Goal: Information Seeking & Learning: Check status

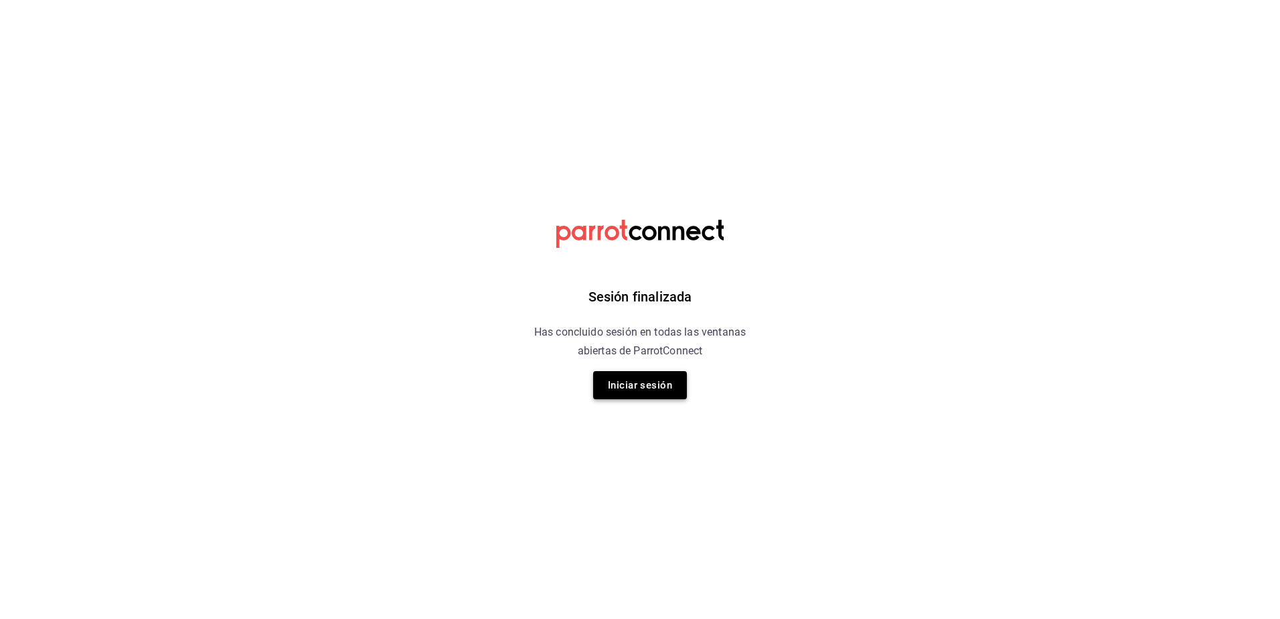
click at [619, 383] on button "Iniciar sesión" at bounding box center [640, 385] width 94 height 28
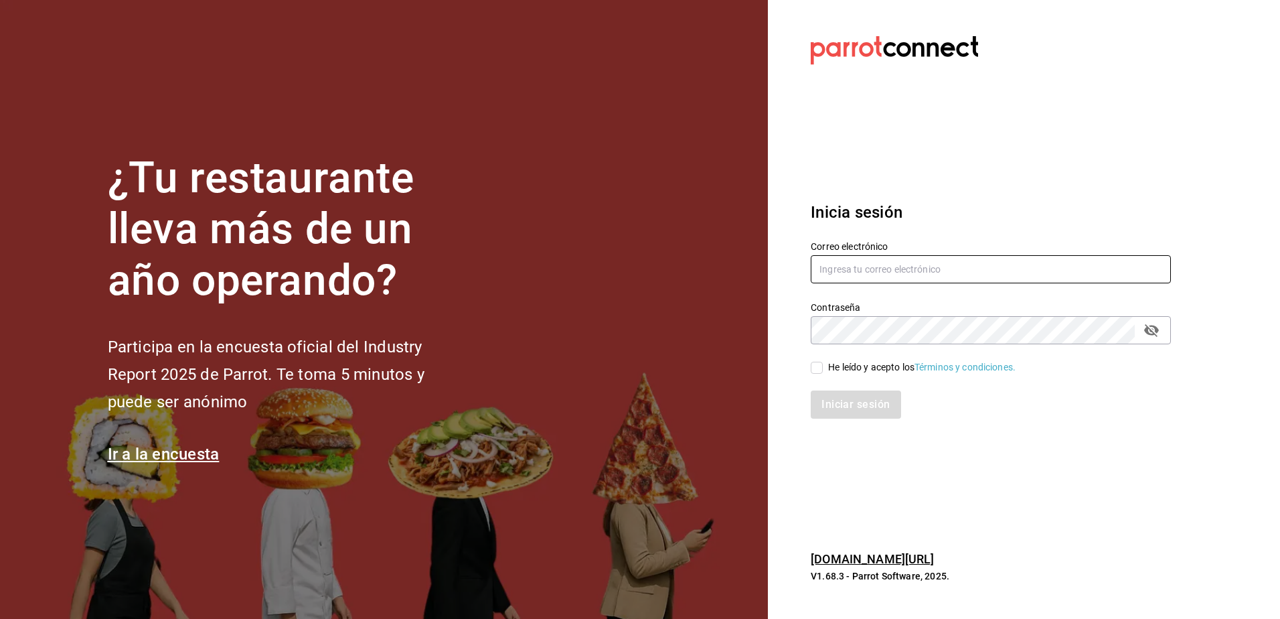
type input "porcinos.holding@gmail.com"
click at [885, 263] on input "porcinos.holding@gmail.com" at bounding box center [991, 269] width 360 height 28
click at [821, 366] on input "He leído y acepto los Términos y condiciones." at bounding box center [817, 367] width 12 height 12
checkbox input "true"
click at [829, 404] on button "Iniciar sesión" at bounding box center [856, 404] width 91 height 28
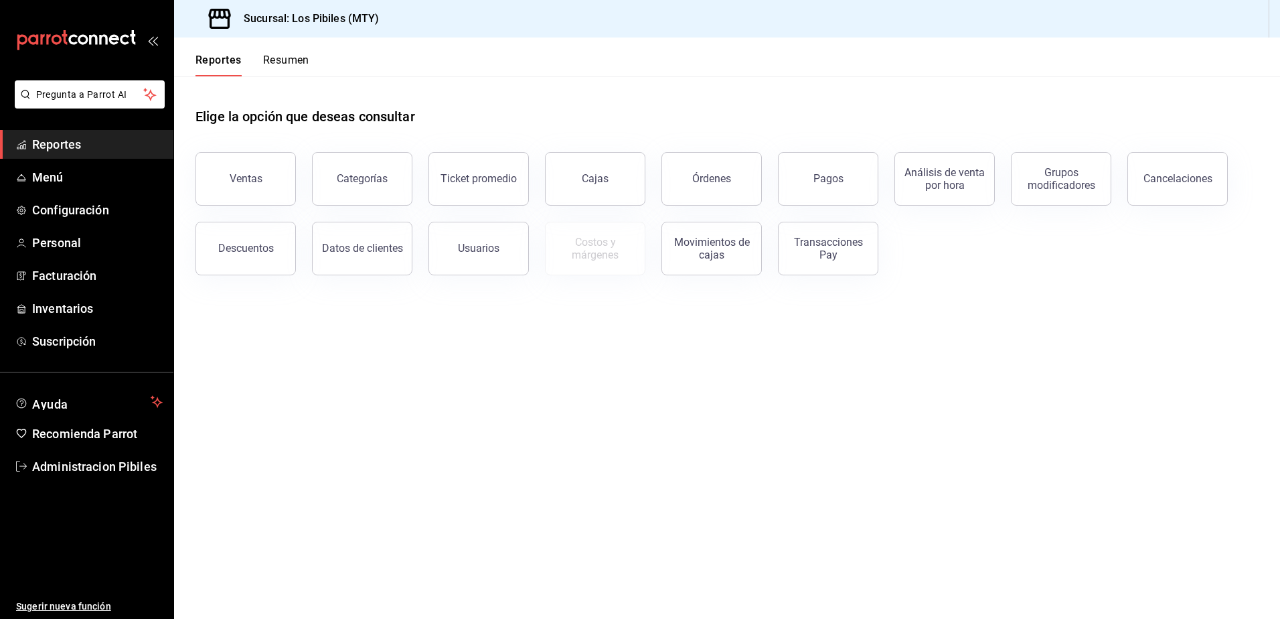
click at [444, 474] on main "Elige la opción que deseas consultar Ventas Categorías Ticket promedio Cajas Ór…" at bounding box center [727, 347] width 1106 height 542
click at [534, 402] on main "Elige la opción que deseas consultar Ventas Categorías Ticket promedio Cajas Ór…" at bounding box center [727, 347] width 1106 height 542
click at [485, 264] on button "Usuarios" at bounding box center [478, 249] width 100 height 54
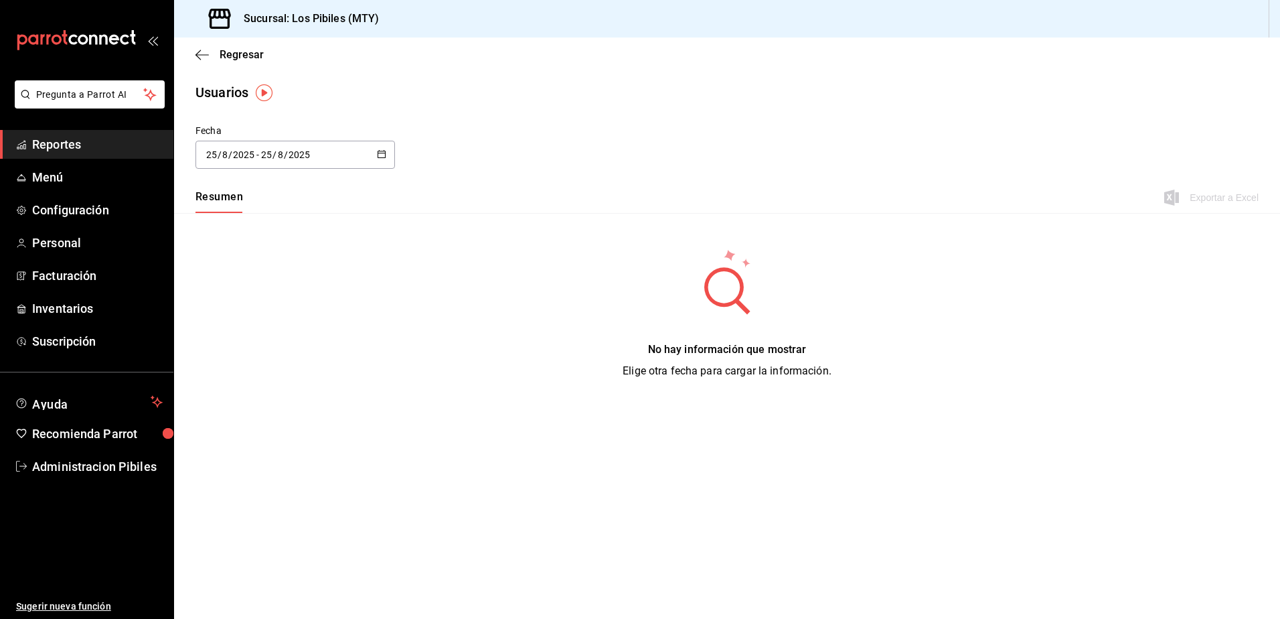
click at [378, 155] on \(Stroke\) "button" at bounding box center [382, 154] width 8 height 7
click at [236, 344] on li "Rango de fechas" at bounding box center [258, 348] width 127 height 30
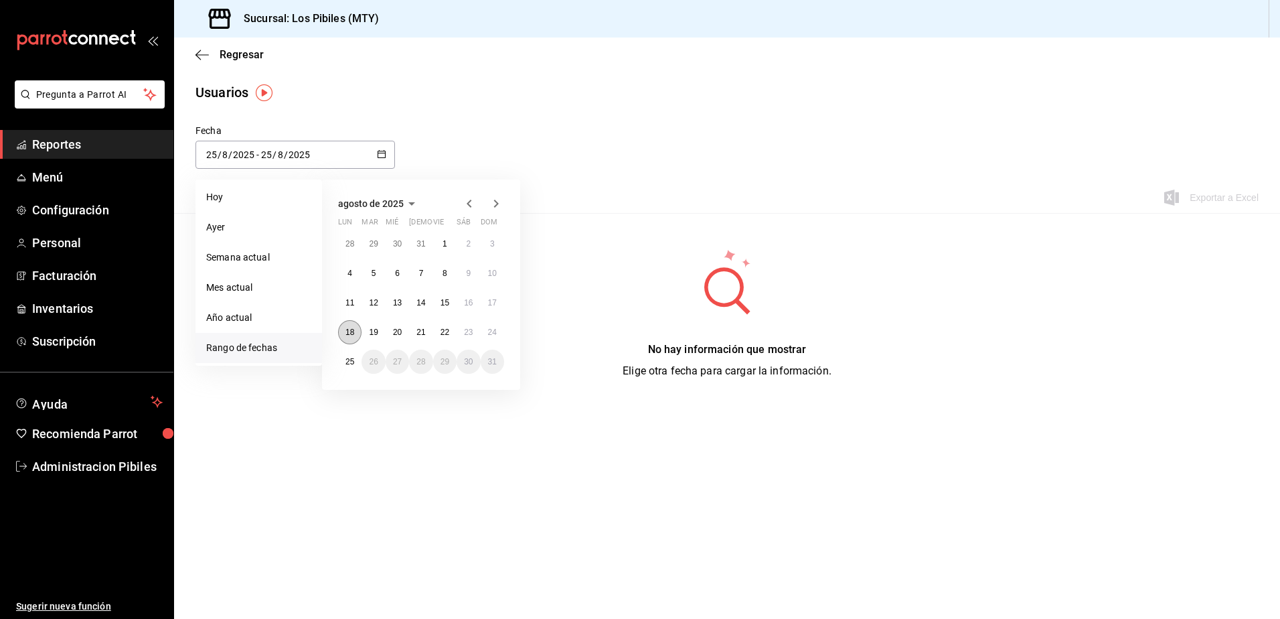
click at [355, 332] on button "18" at bounding box center [349, 332] width 23 height 24
type input "2025-08-18"
type input "18"
type input "2025-08-18"
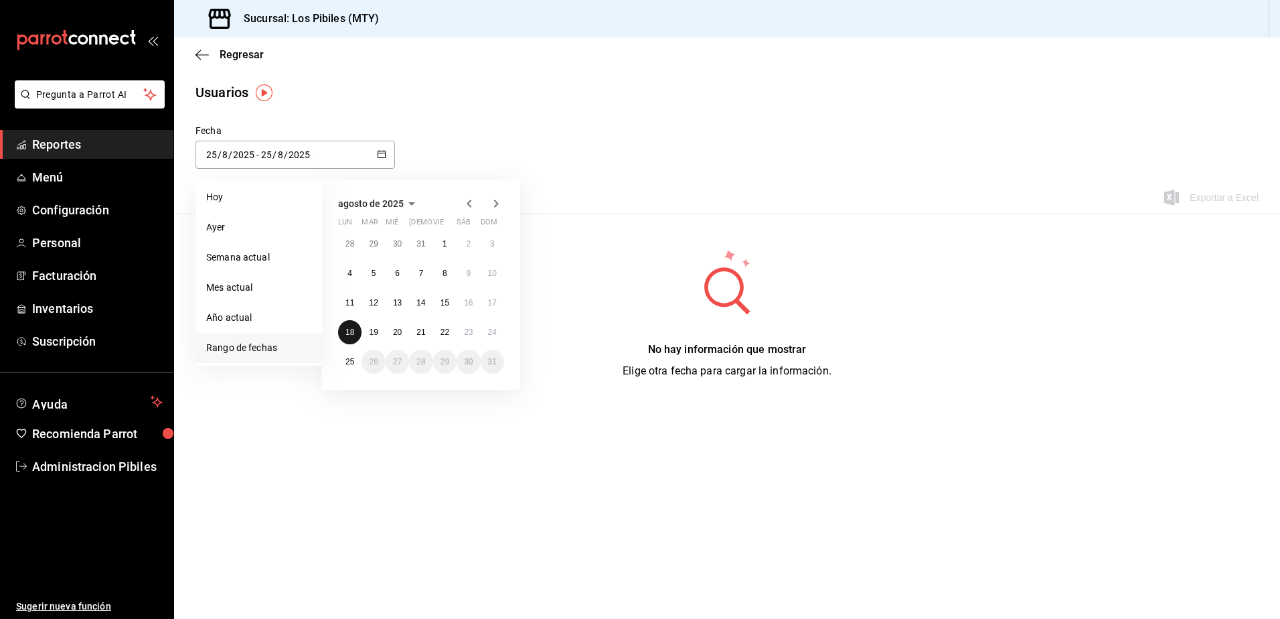
type input "18"
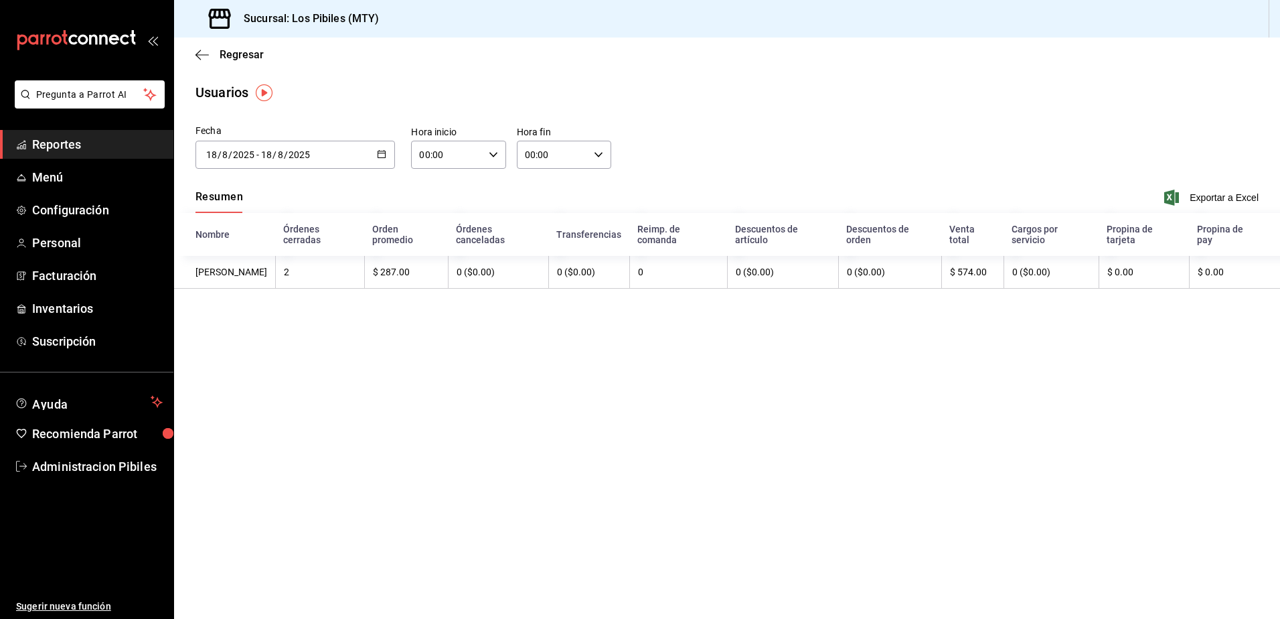
click at [377, 150] on icon "button" at bounding box center [381, 153] width 9 height 9
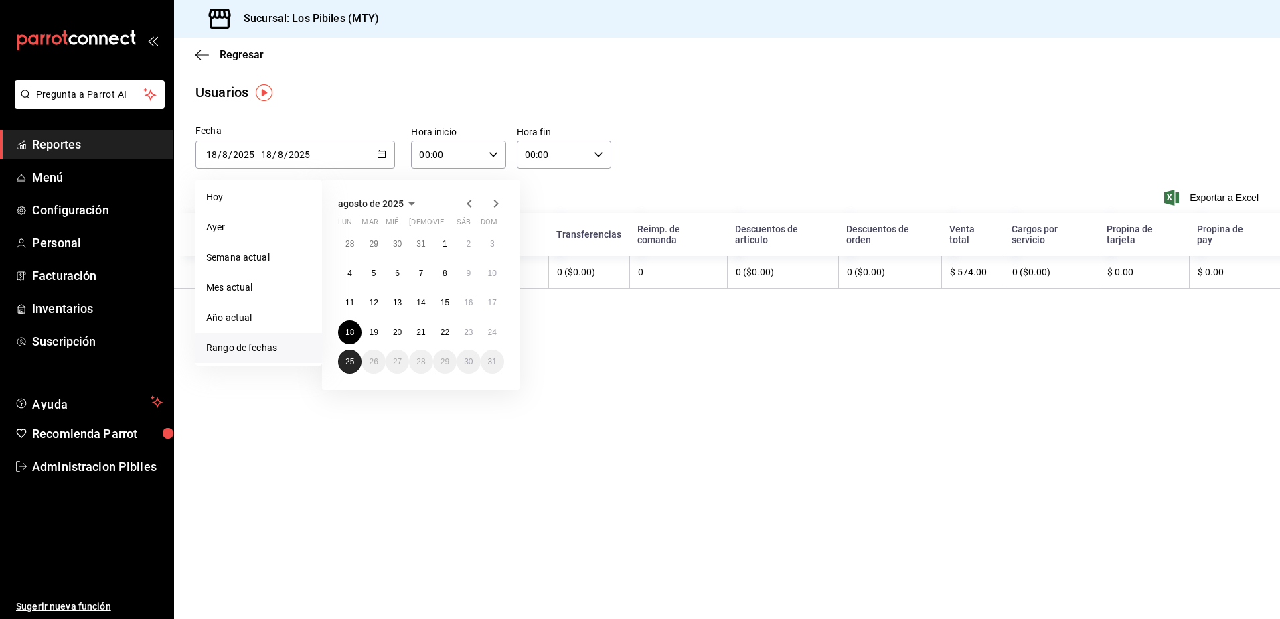
click at [346, 363] on abbr "25" at bounding box center [349, 361] width 9 height 9
type input "2025-08-25"
type input "25"
type input "2025-08-25"
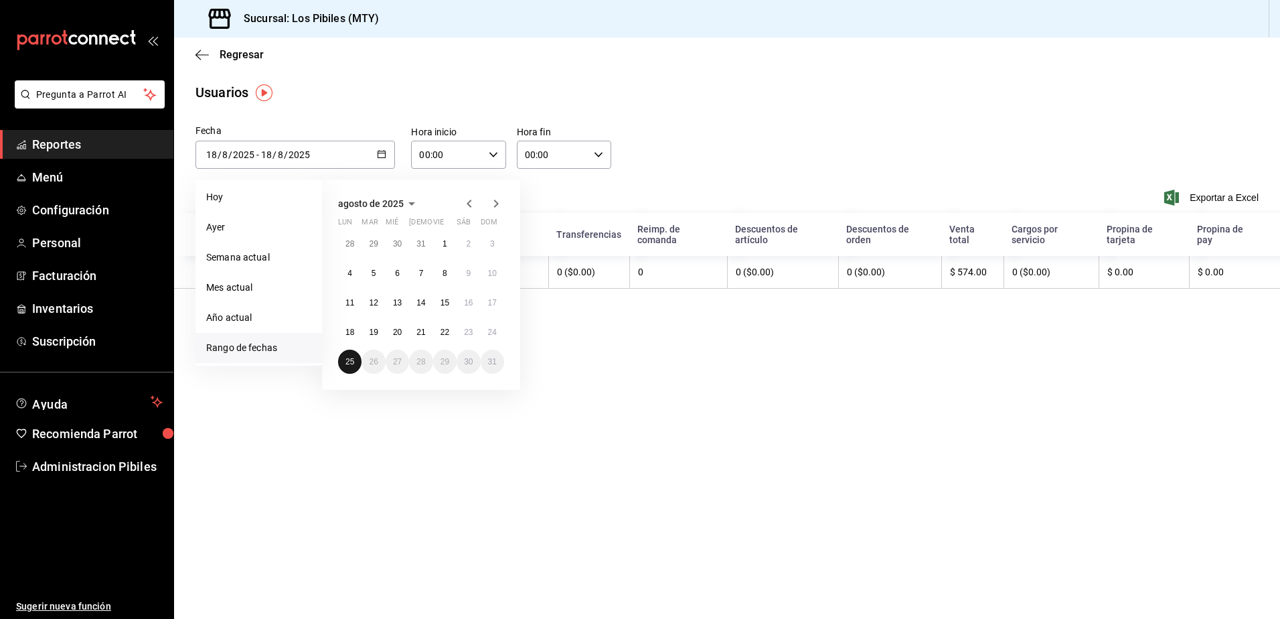
type input "25"
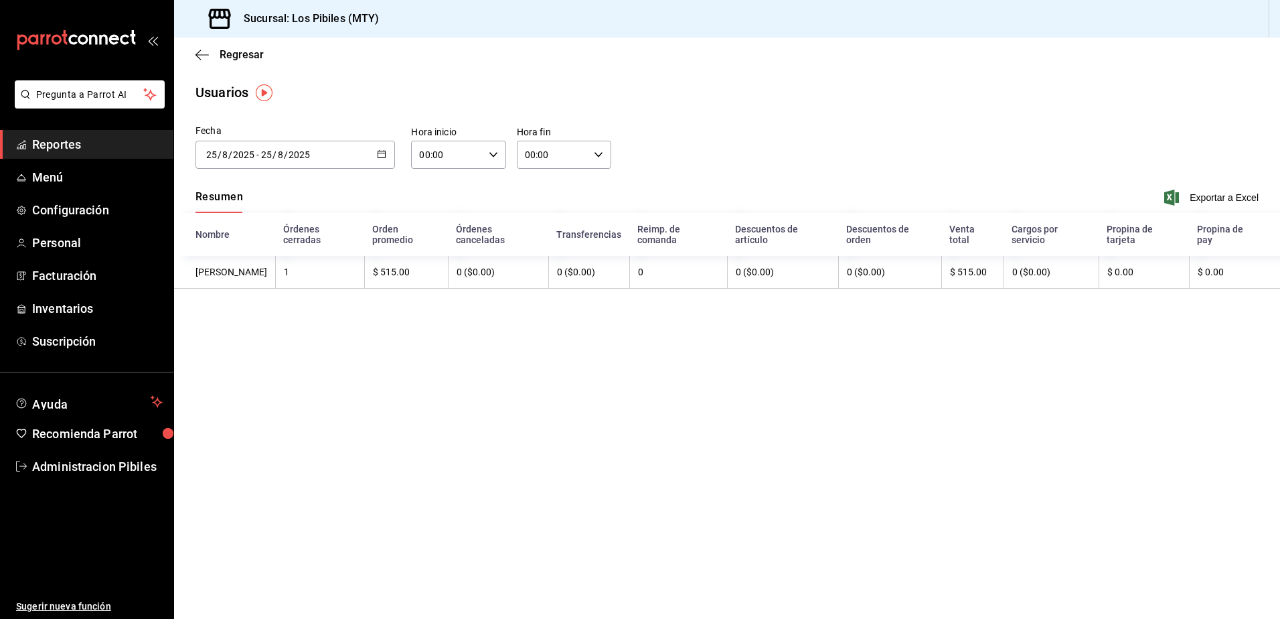
click at [372, 157] on div "2025-08-25 25 / 8 / 2025 - 2025-08-25 25 / 8 / 2025" at bounding box center [294, 155] width 199 height 28
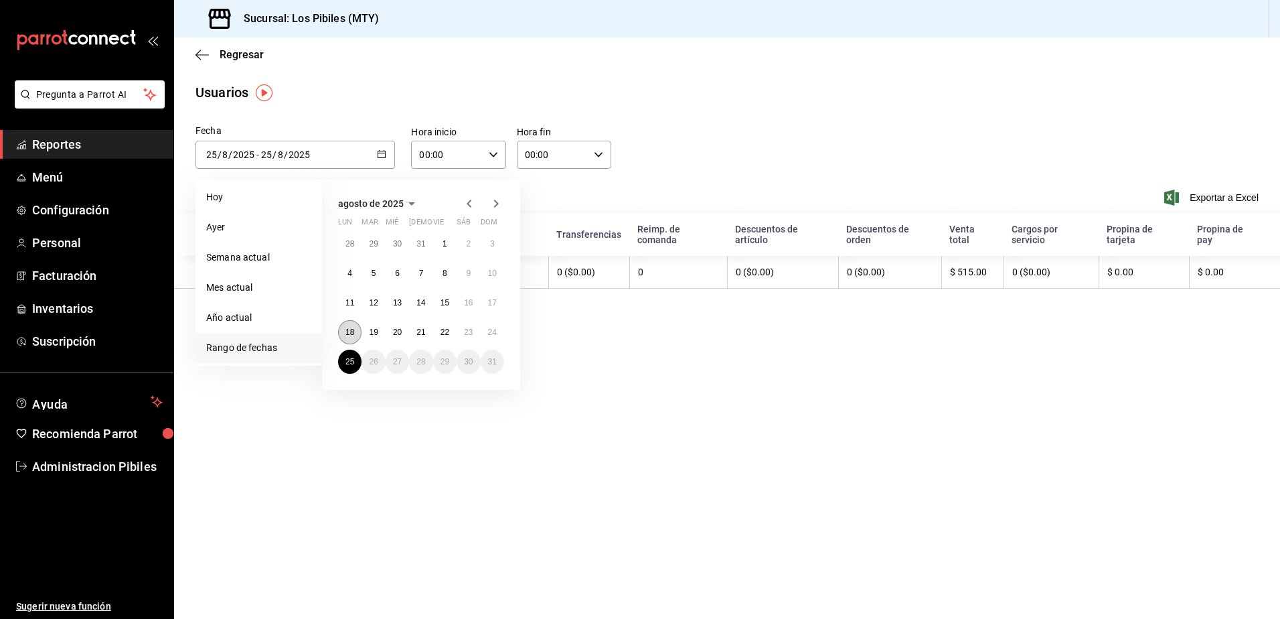
click at [354, 335] on abbr "18" at bounding box center [349, 331] width 9 height 9
click at [352, 357] on abbr "25" at bounding box center [349, 361] width 9 height 9
type input "2025-08-18"
type input "18"
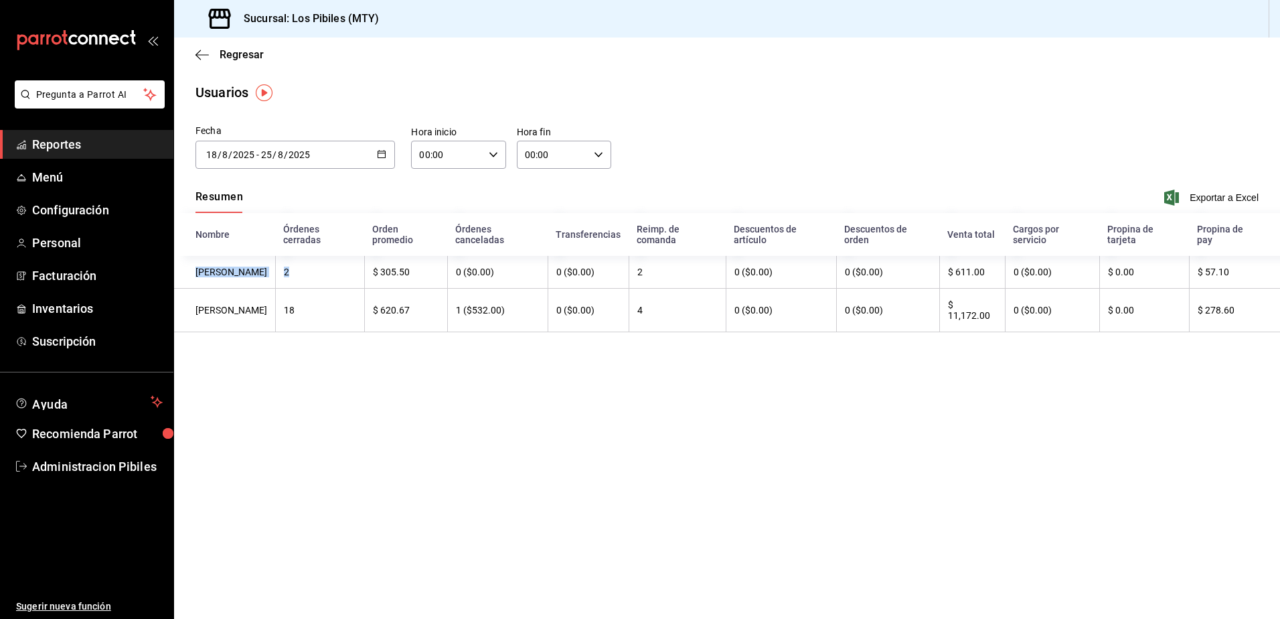
drag, startPoint x: 309, startPoint y: 287, endPoint x: 195, endPoint y: 272, distance: 114.7
click at [195, 272] on tr "Mauricio Quintanilla 2 $ 305.50 0 ($0.00) 0 ($0.00) 2 0 ($0.00) 0 ($0.00) $ 611…" at bounding box center [727, 272] width 1106 height 33
drag, startPoint x: 195, startPoint y: 272, endPoint x: 493, endPoint y: 396, distance: 322.2
click at [493, 396] on main "Regresar Usuarios Fecha 2025-08-18 18 / 8 / 2025 - 2025-08-25 25 / 8 / 2025 ago…" at bounding box center [727, 327] width 1106 height 581
click at [787, 419] on main "Regresar Usuarios Fecha 2025-08-18 18 / 8 / 2025 - 2025-08-25 25 / 8 / 2025 ago…" at bounding box center [727, 327] width 1106 height 581
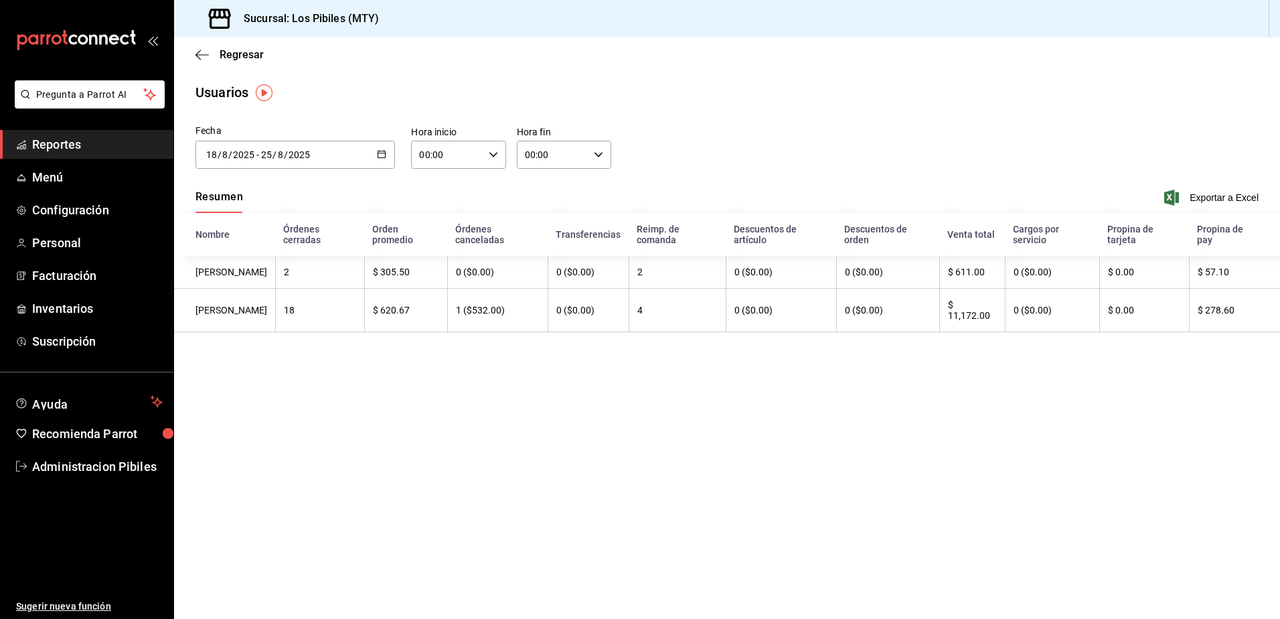
click at [375, 156] on div "2025-08-18 18 / 8 / 2025 - 2025-08-25 25 / 8 / 2025" at bounding box center [294, 155] width 199 height 28
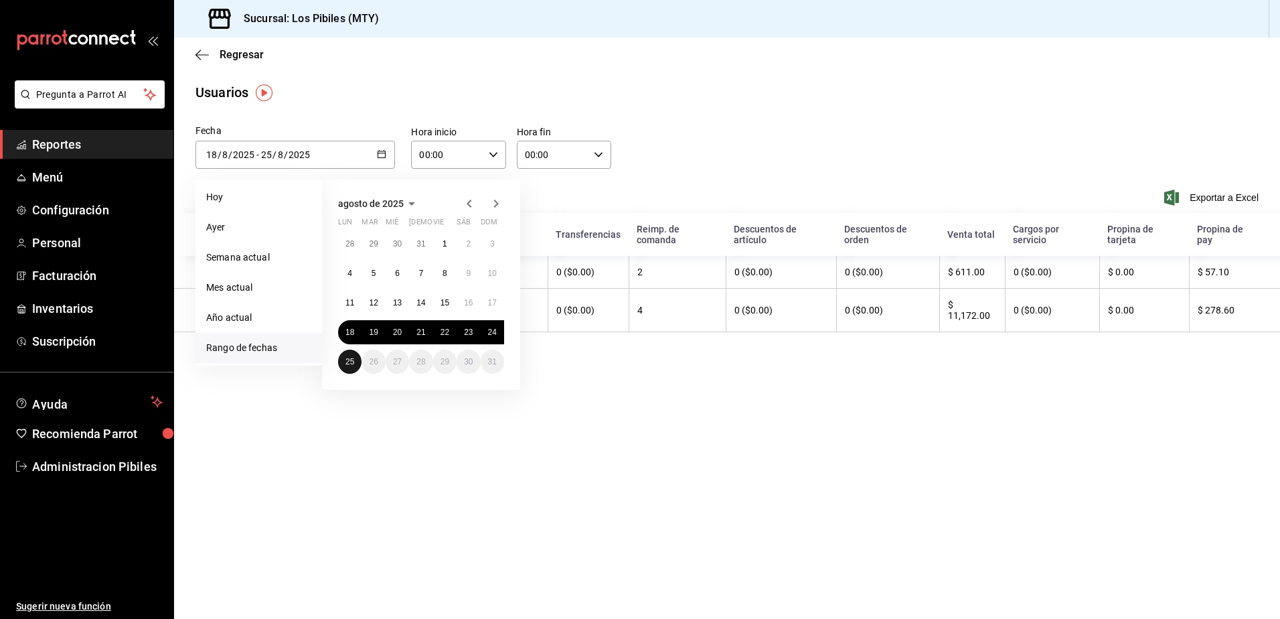
click at [349, 360] on abbr "25" at bounding box center [349, 361] width 9 height 9
type input "2025-08-25"
type input "25"
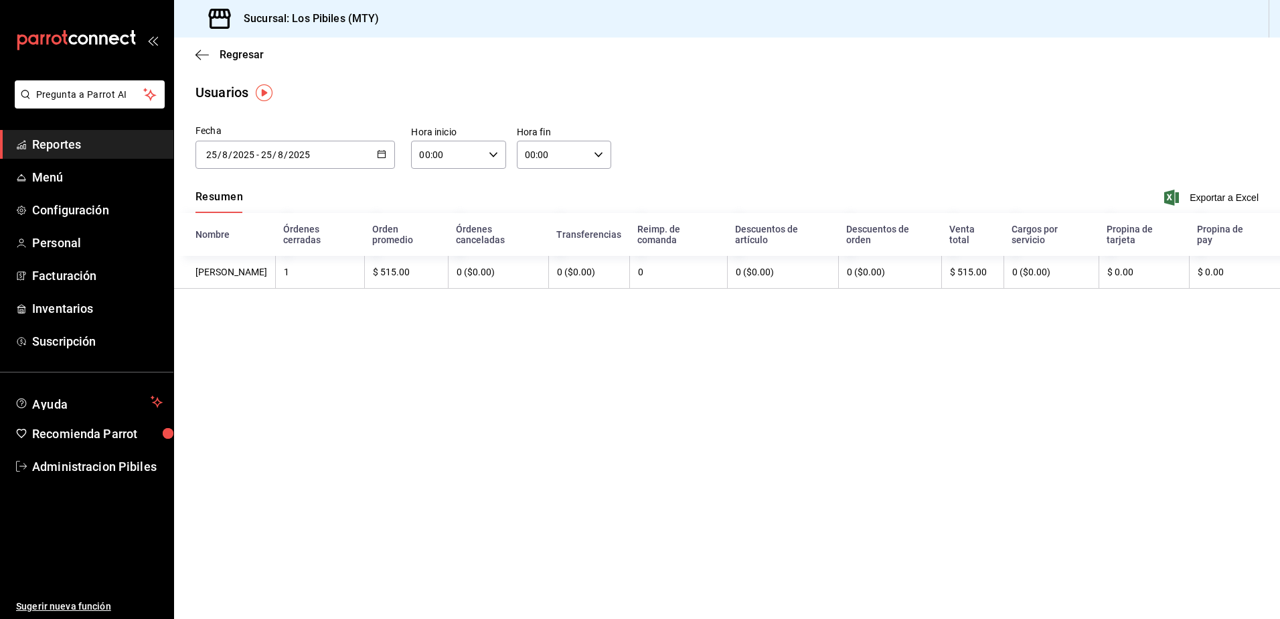
click at [349, 360] on main "Regresar Usuarios Fecha 2025-08-25 25 / 8 / 2025 - 2025-08-25 25 / 8 / 2025 ago…" at bounding box center [727, 327] width 1106 height 581
click at [387, 153] on div "2025-08-25 25 / 8 / 2025 - 2025-08-25 25 / 8 / 2025" at bounding box center [294, 155] width 199 height 28
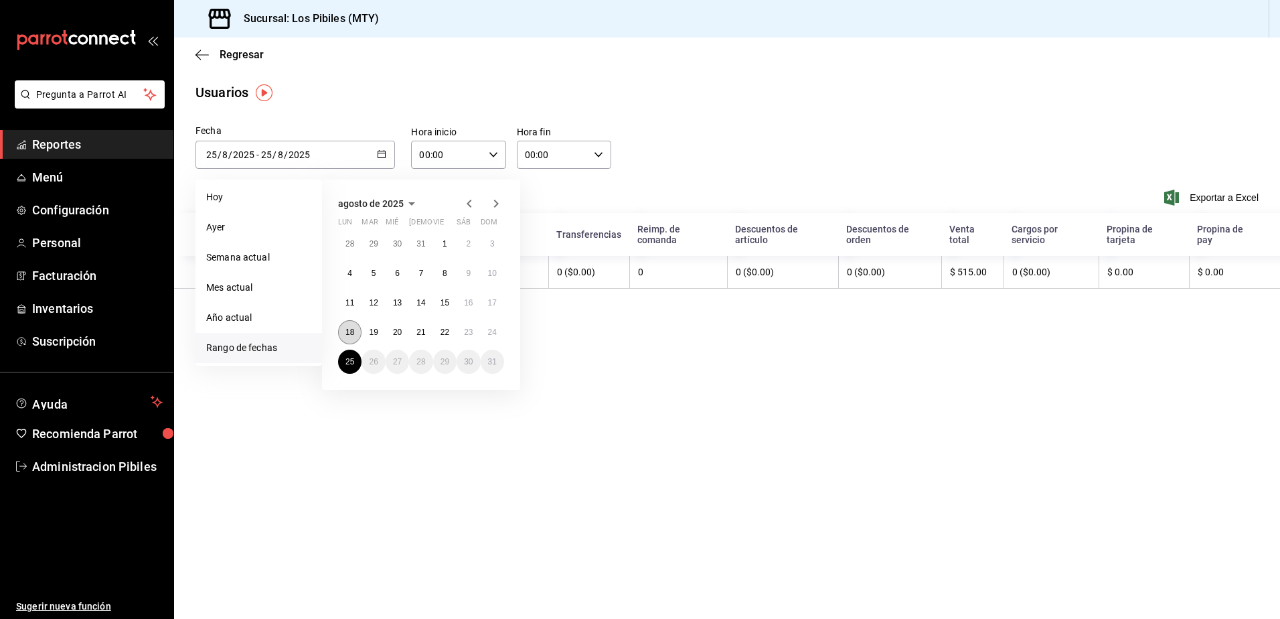
click at [353, 328] on abbr "18" at bounding box center [349, 331] width 9 height 9
type input "2025-08-18"
type input "18"
type input "2025-08-18"
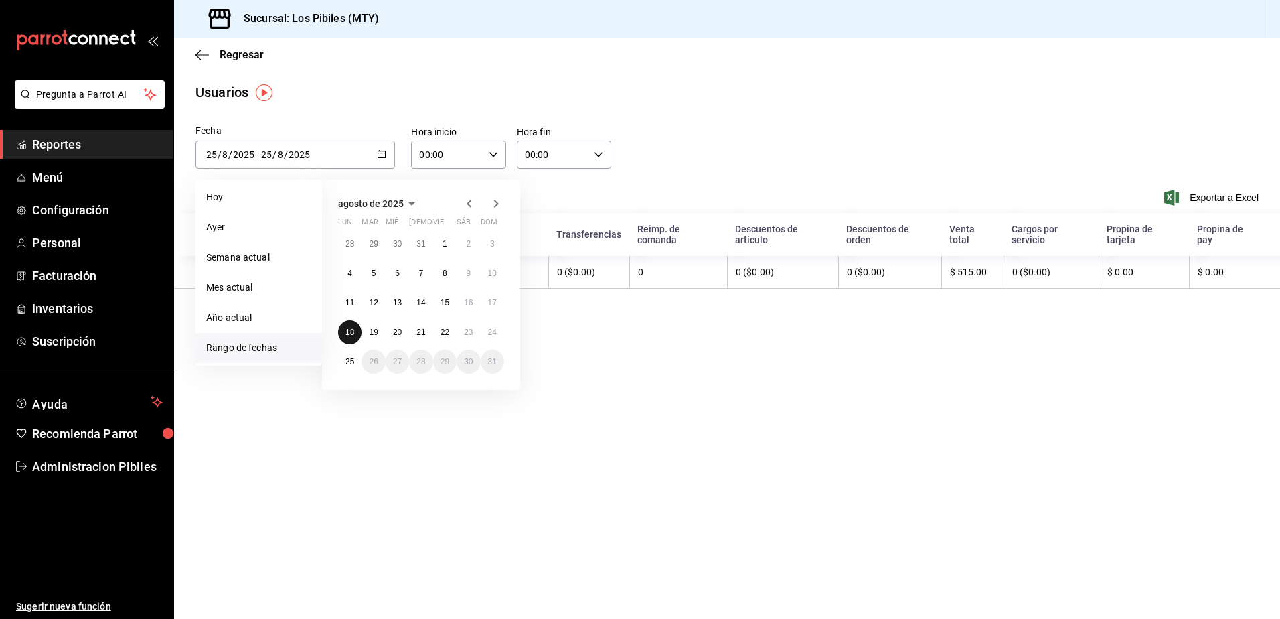
type input "18"
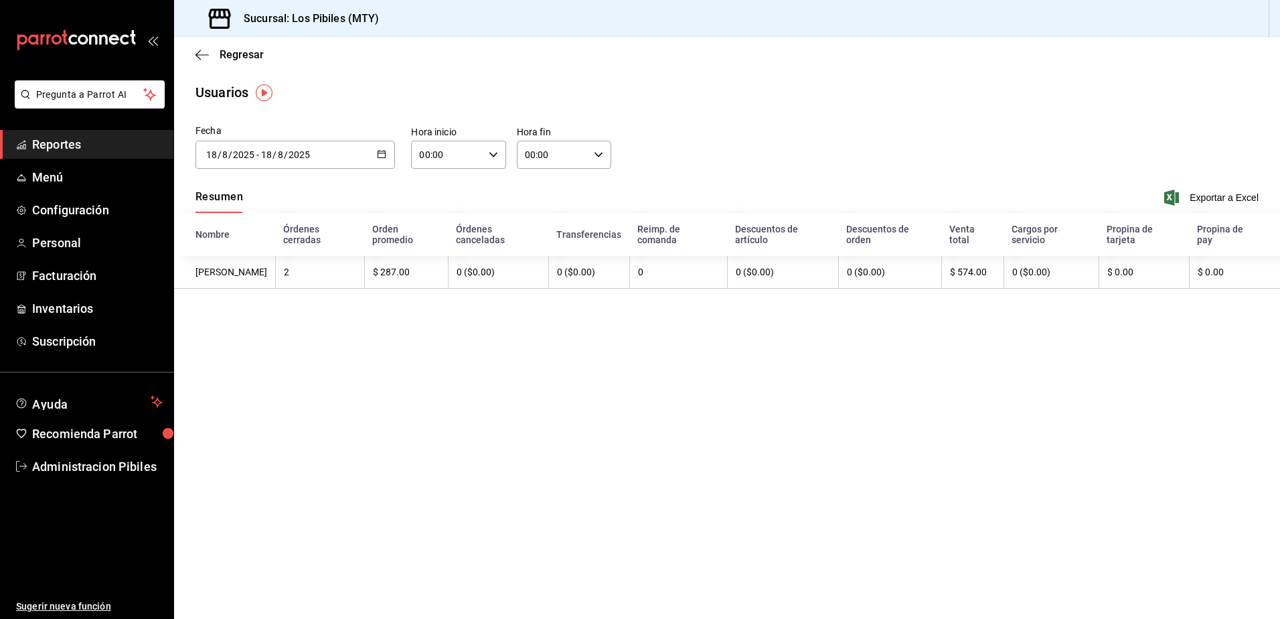
click at [384, 153] on \(Stroke\) "button" at bounding box center [381, 153] width 7 height 1
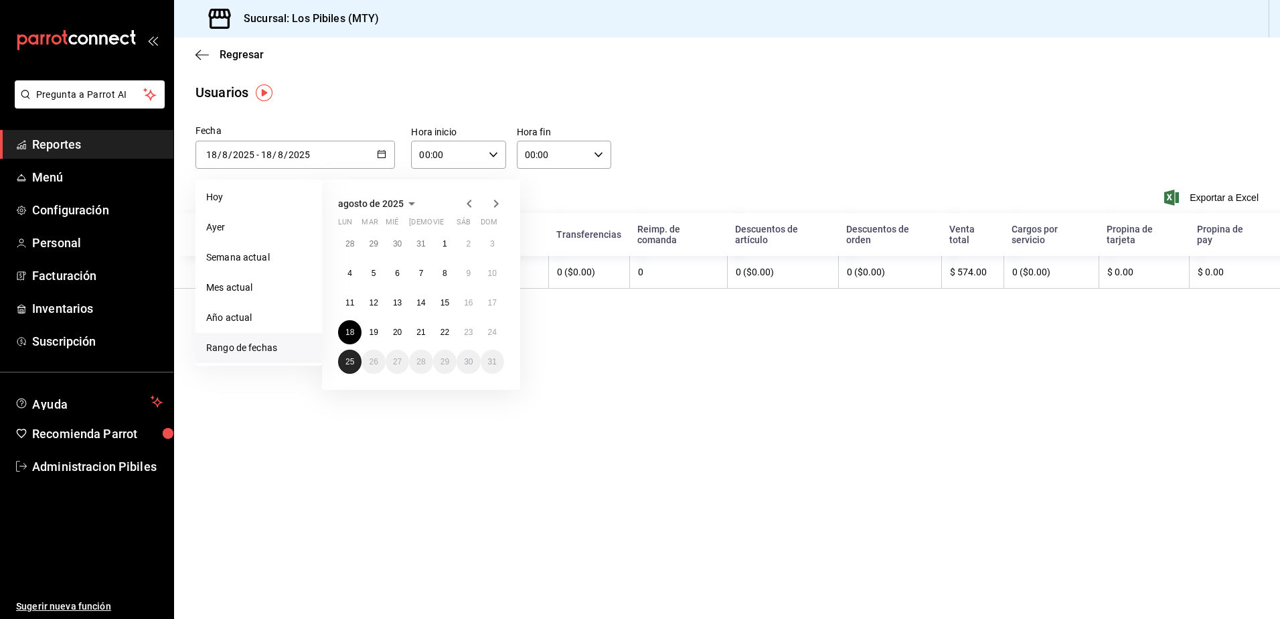
click at [341, 361] on button "25" at bounding box center [349, 361] width 23 height 24
click at [346, 336] on abbr "18" at bounding box center [349, 331] width 9 height 9
type input "2025-08-25"
type input "25"
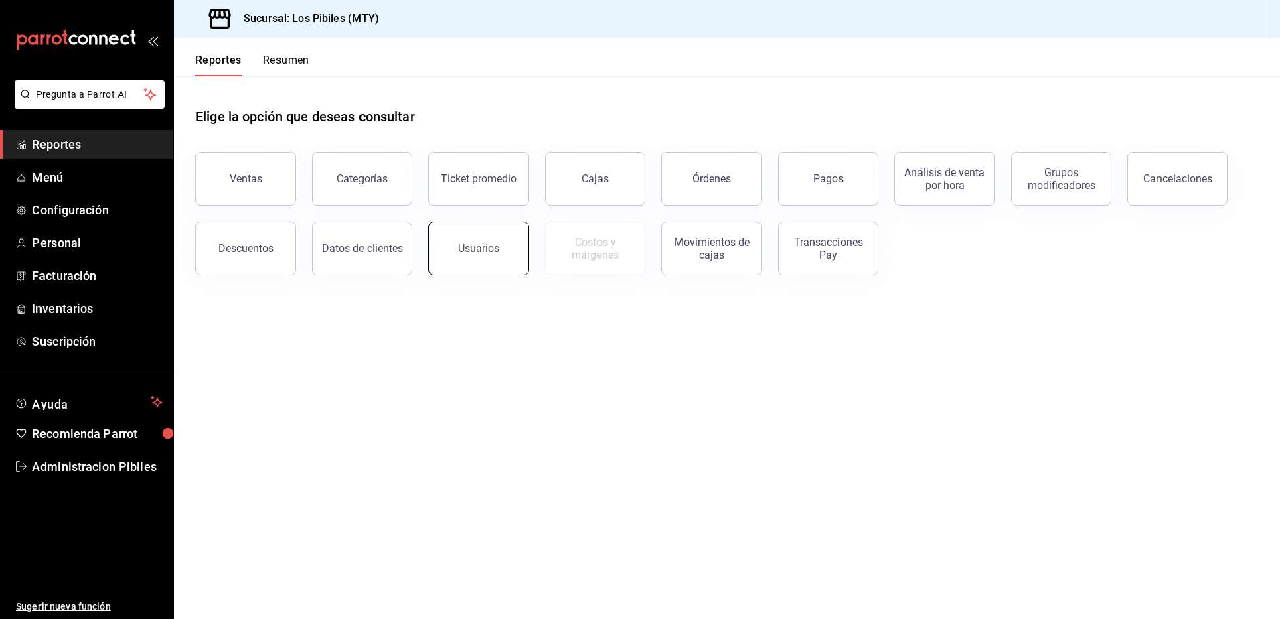
click at [453, 248] on button "Usuarios" at bounding box center [478, 249] width 100 height 54
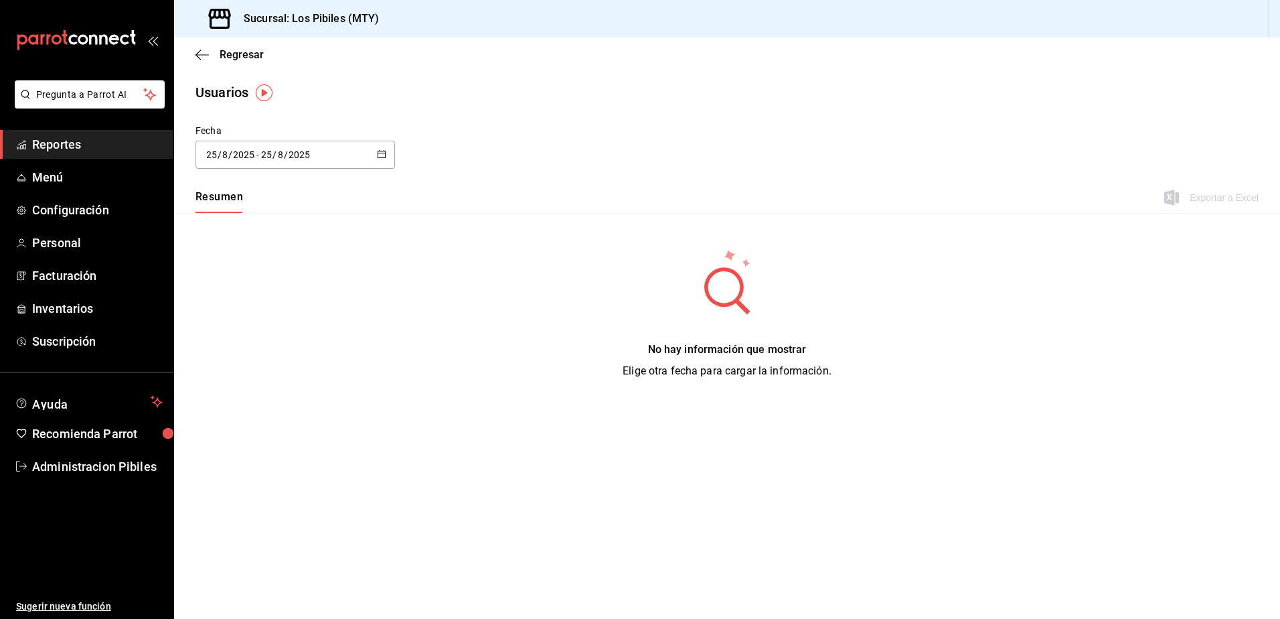
click at [383, 157] on \(Stroke\) "button" at bounding box center [382, 154] width 8 height 7
click at [270, 347] on li "Rango de fechas" at bounding box center [258, 348] width 127 height 30
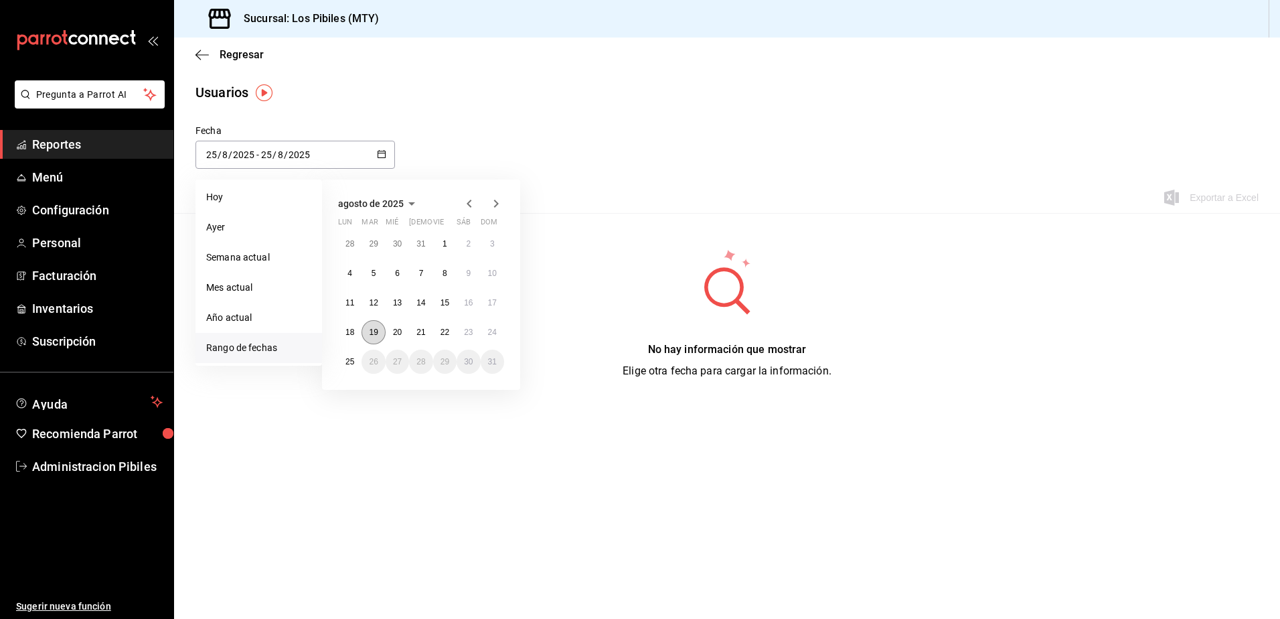
click at [371, 331] on abbr "19" at bounding box center [373, 331] width 9 height 9
click at [353, 353] on button "25" at bounding box center [349, 361] width 23 height 24
type input "2025-08-19"
type input "19"
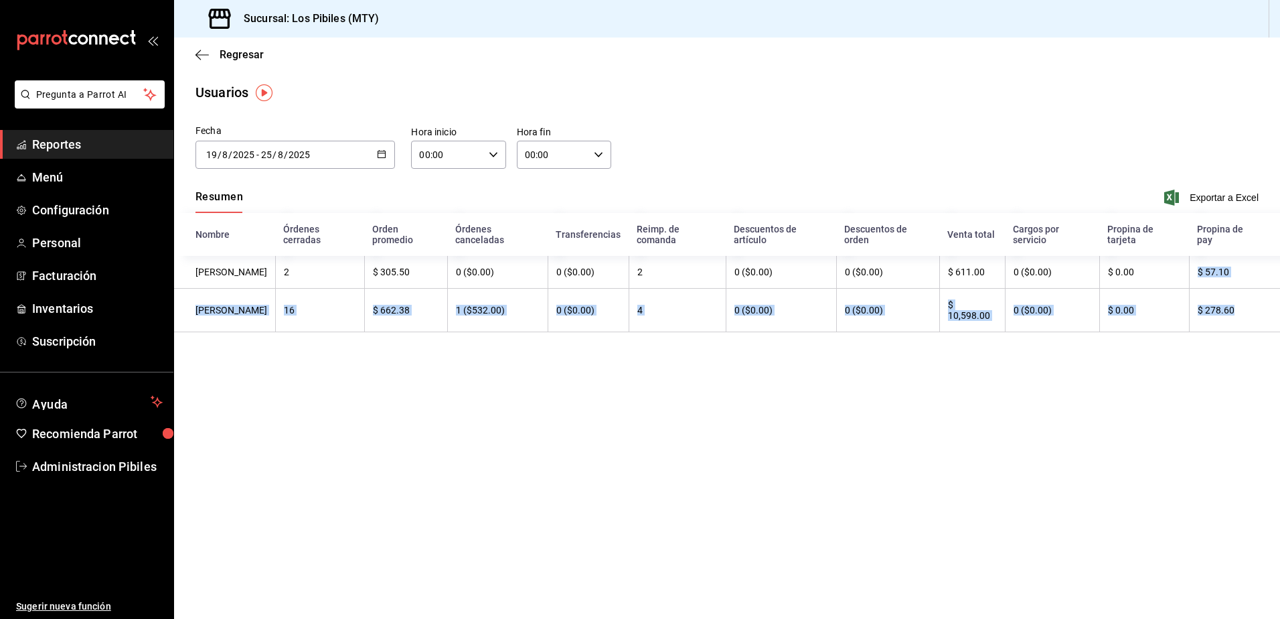
drag, startPoint x: 1232, startPoint y: 332, endPoint x: 1198, endPoint y: 264, distance: 76.6
click at [1198, 264] on tbody "Mauricio Quintanilla 2 $ 305.50 0 ($0.00) 0 ($0.00) 2 0 ($0.00) 0 ($0.00) $ 611…" at bounding box center [727, 294] width 1106 height 76
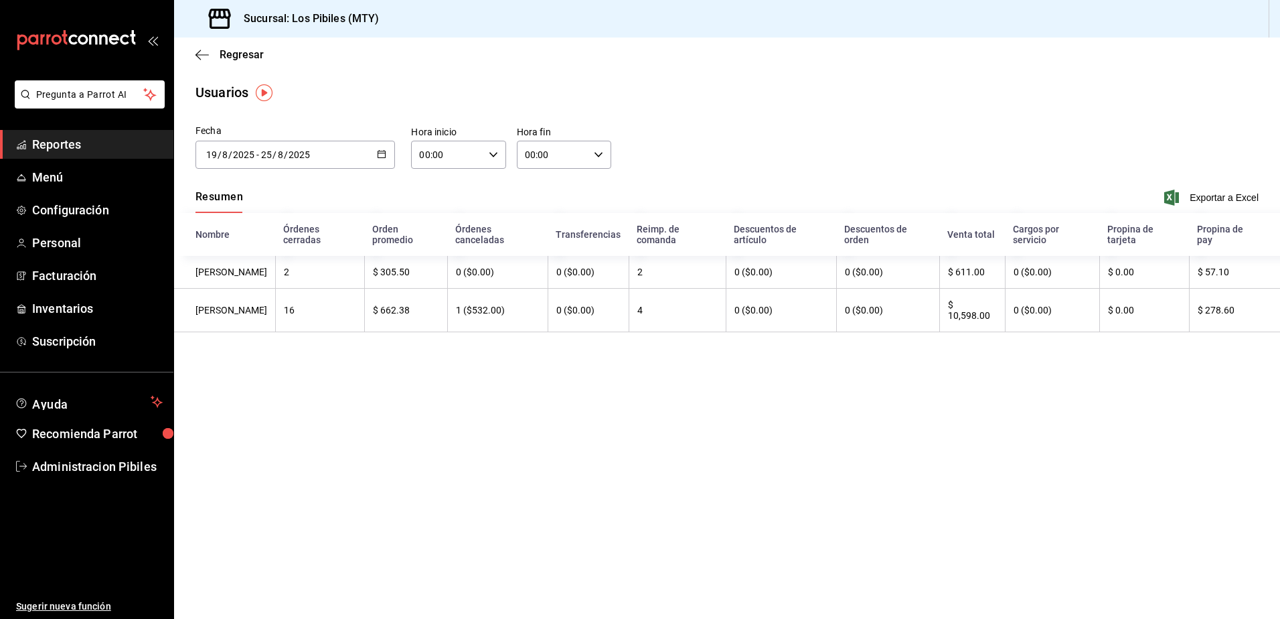
click at [1235, 238] on th "Propina de pay" at bounding box center [1234, 234] width 91 height 43
click at [381, 154] on icon "button" at bounding box center [381, 153] width 9 height 9
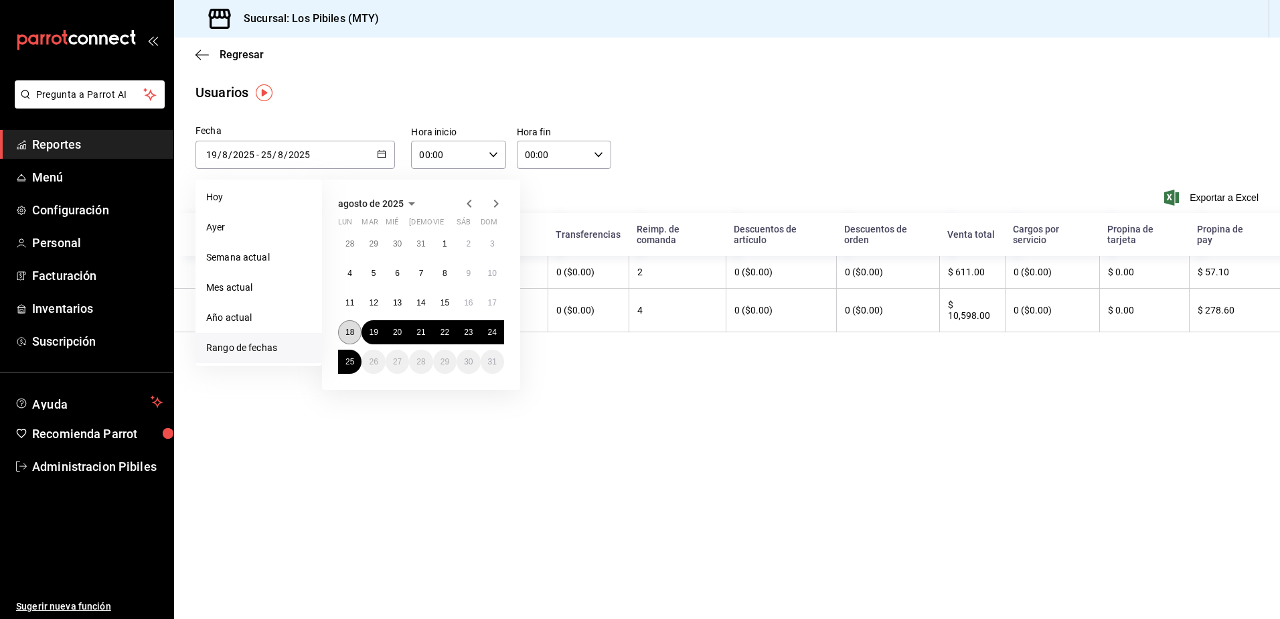
click at [353, 329] on abbr "18" at bounding box center [349, 331] width 9 height 9
type input "2025-08-18"
type input "18"
type input "2025-08-18"
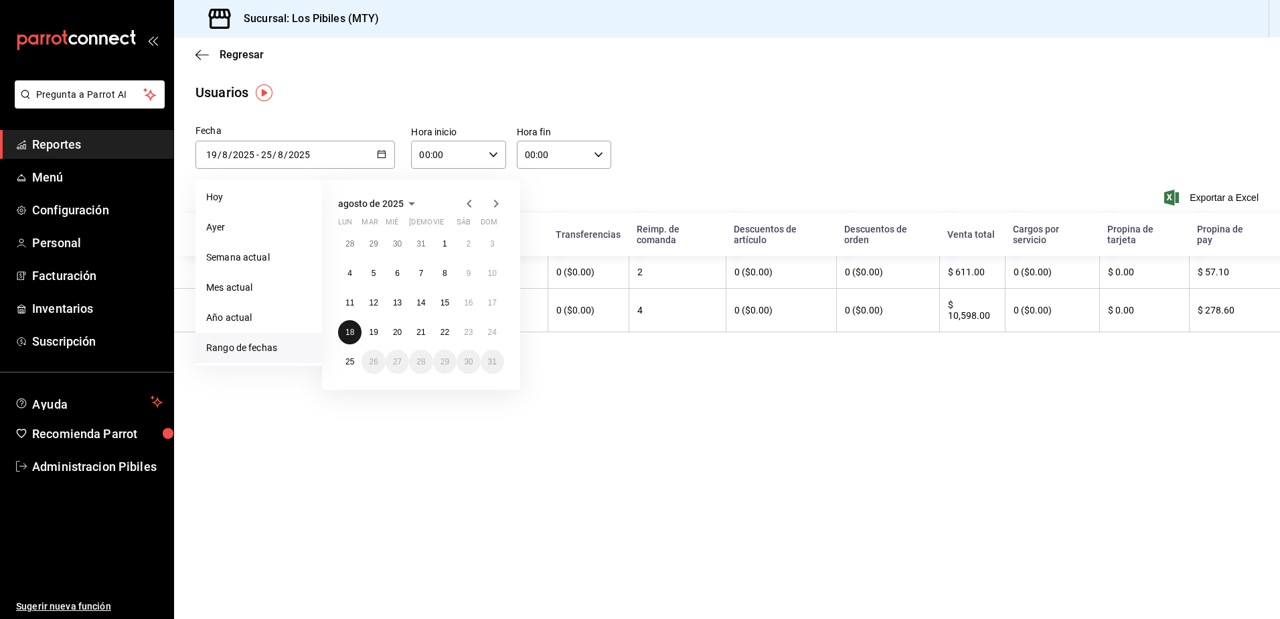
type input "18"
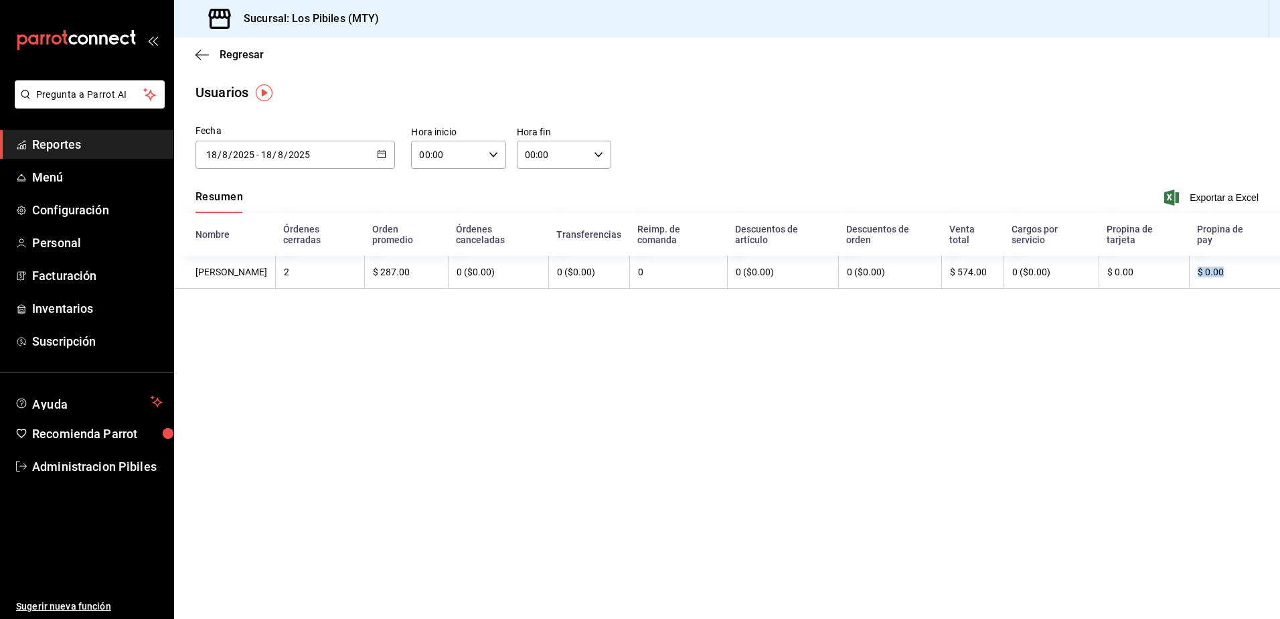
drag, startPoint x: 1238, startPoint y: 260, endPoint x: 1188, endPoint y: 259, distance: 50.2
click at [1189, 259] on th "$ 0.00" at bounding box center [1234, 272] width 91 height 33
